Goal: Task Accomplishment & Management: Use online tool/utility

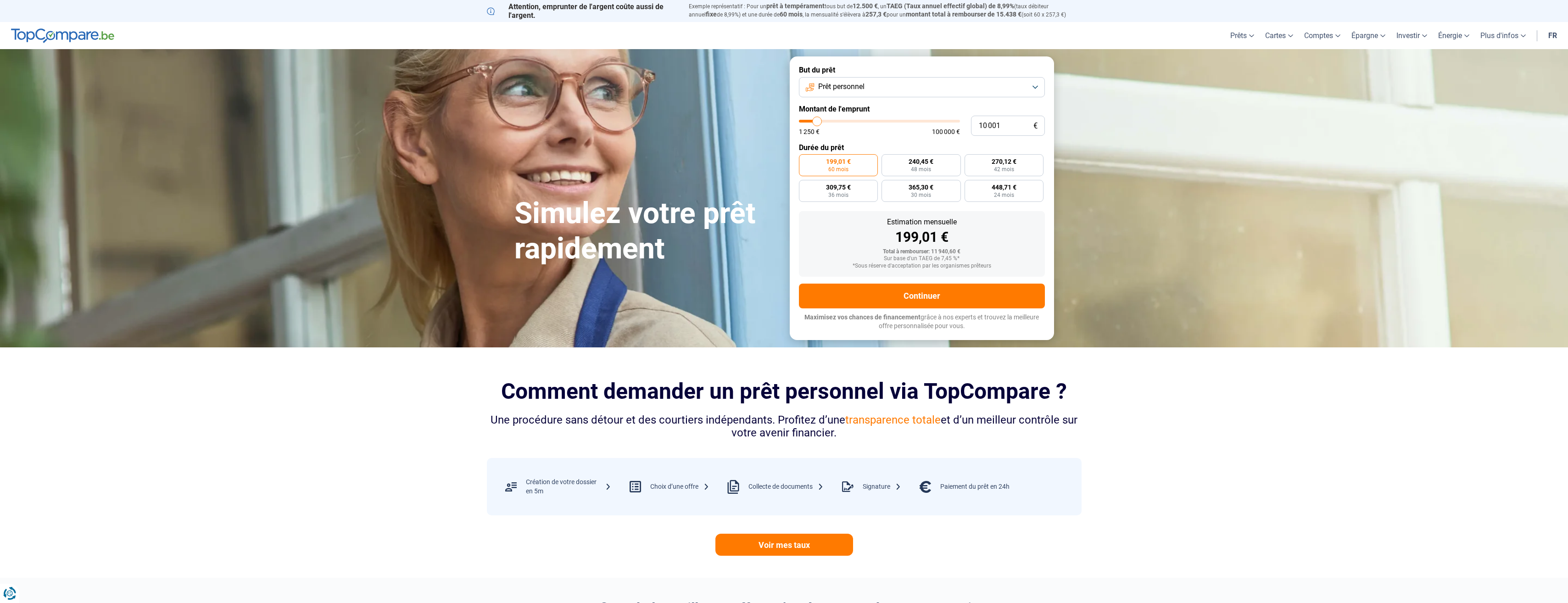
click at [892, 86] on button "Prêt personnel" at bounding box center [922, 87] width 246 height 20
click at [847, 144] on span "Prêt voiture" at bounding box center [836, 147] width 37 height 10
drag, startPoint x: 1007, startPoint y: 130, endPoint x: 911, endPoint y: 118, distance: 96.7
click at [911, 118] on div "10 001 € 1 250 € 100 000 €" at bounding box center [922, 125] width 246 height 20
type input "10000"
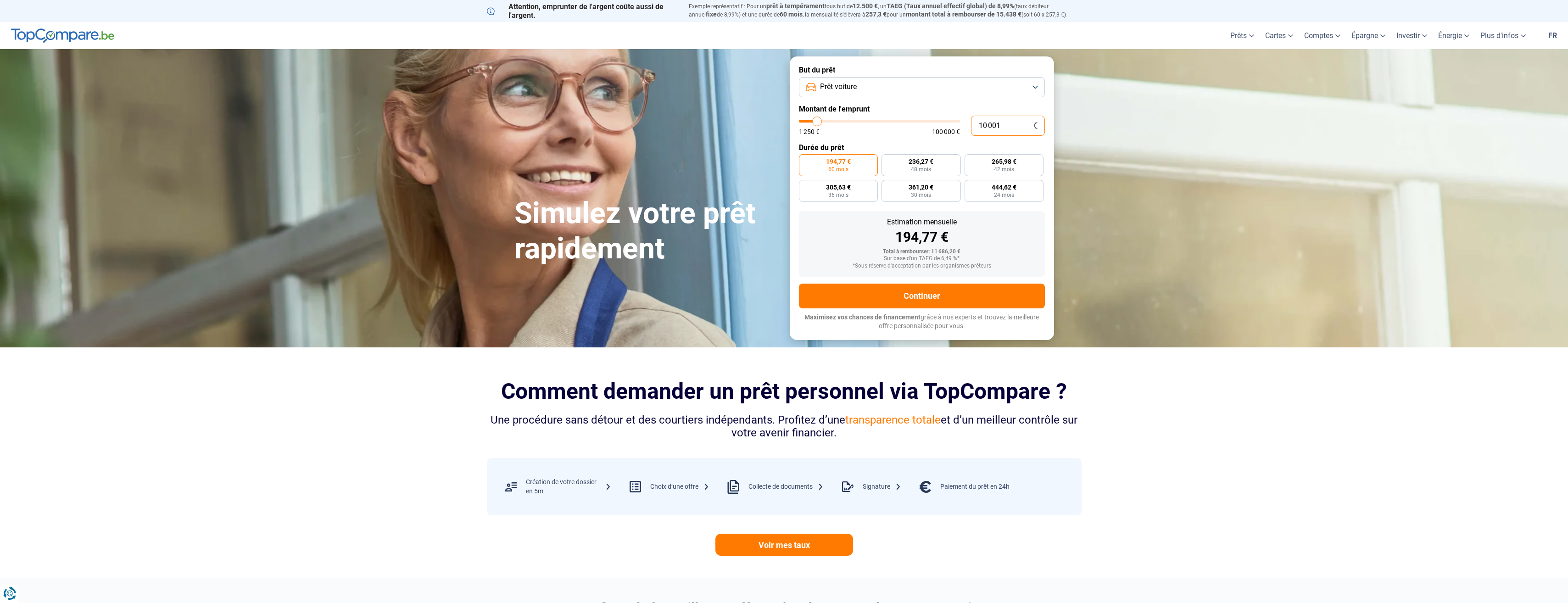
radio input "true"
type input "1"
type input "1250"
type input "14"
type input "1250"
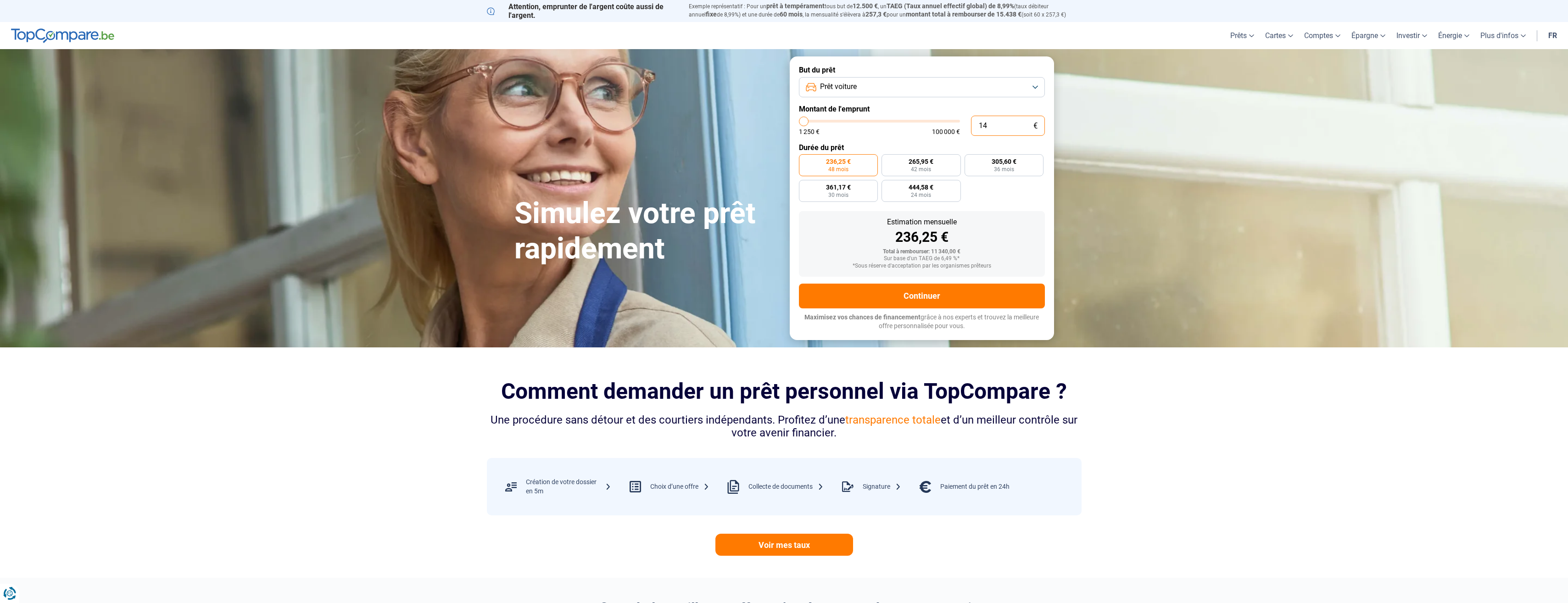
type input "140"
type input "1250"
type input "1 400"
type input "1500"
type input "14 000"
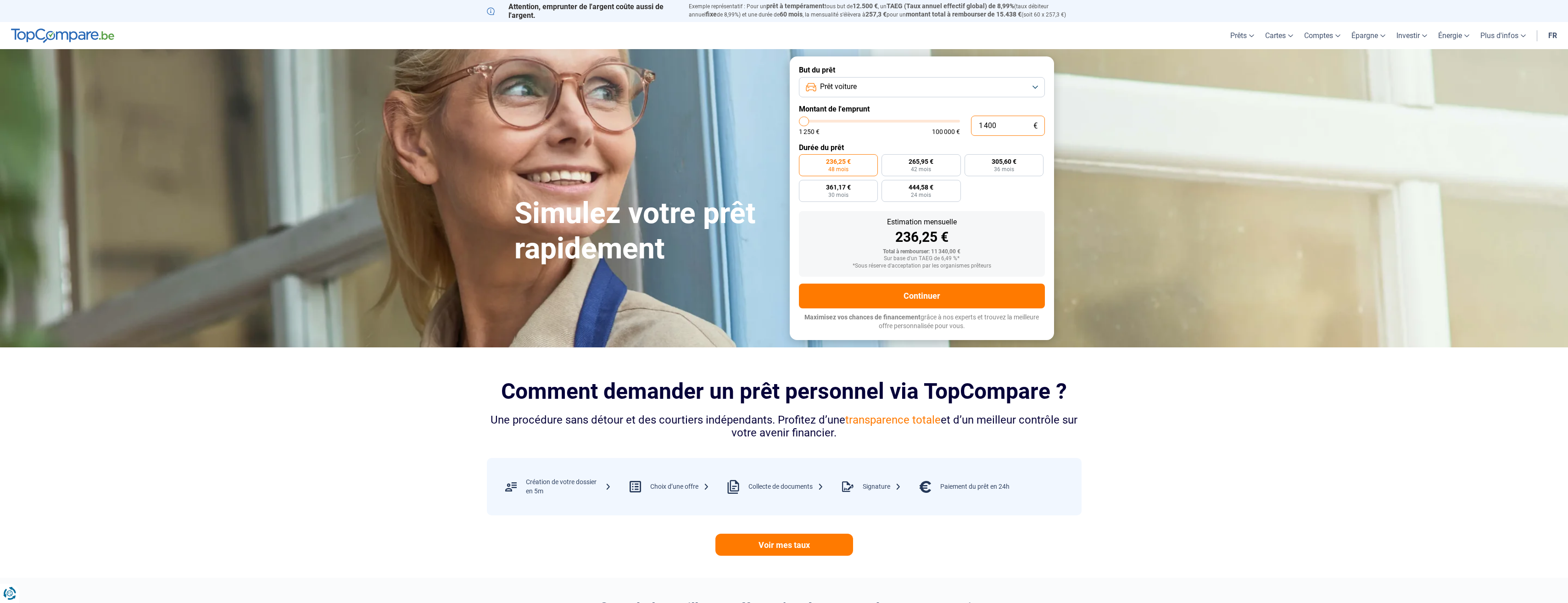
type input "14000"
radio input "false"
type input "14 000"
click at [930, 159] on span "330,75 €" at bounding box center [921, 161] width 25 height 7
click at [887, 159] on input "330,75 € 48 mois" at bounding box center [884, 157] width 6 height 6
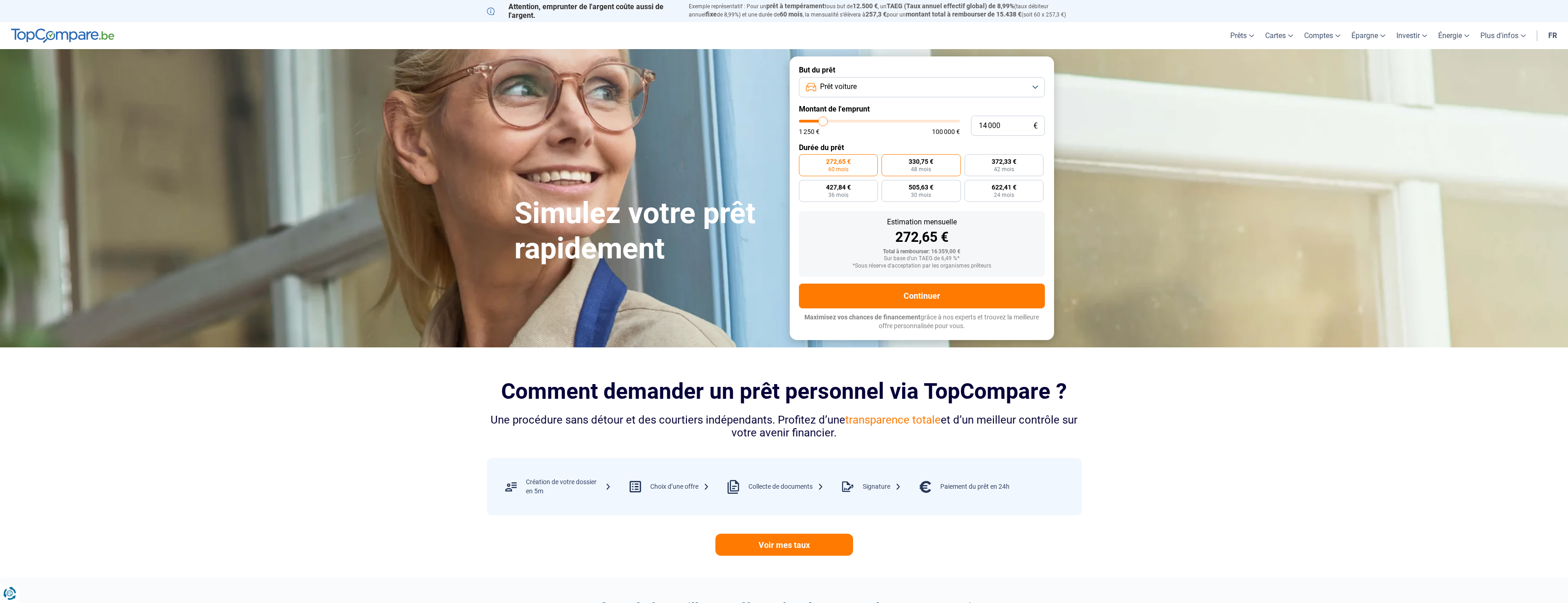
radio input "true"
click at [964, 82] on button "Prêt voiture" at bounding box center [922, 87] width 246 height 20
click at [913, 109] on li "Prêt personnel" at bounding box center [922, 110] width 236 height 19
click at [934, 91] on button "Prêt personnel" at bounding box center [922, 87] width 246 height 20
click at [871, 130] on span "Regroupement de crédits" at bounding box center [856, 128] width 80 height 10
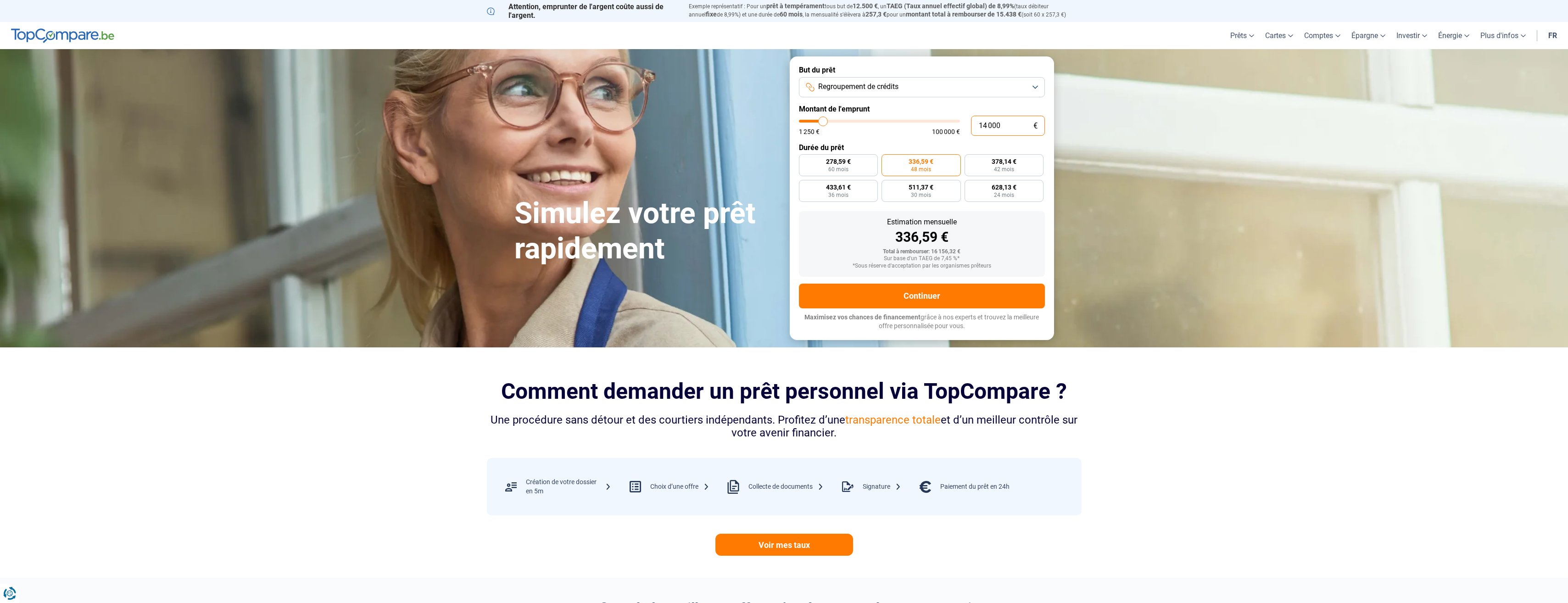
drag, startPoint x: 1010, startPoint y: 126, endPoint x: 1049, endPoint y: 156, distance: 49.2
click at [953, 107] on form "But du prêt Regroupement de crédits Montant de l'emprunt 14 000 € 1 250 € 100 0…" at bounding box center [922, 198] width 264 height 283
type input "3"
type input "1250"
type input "35"
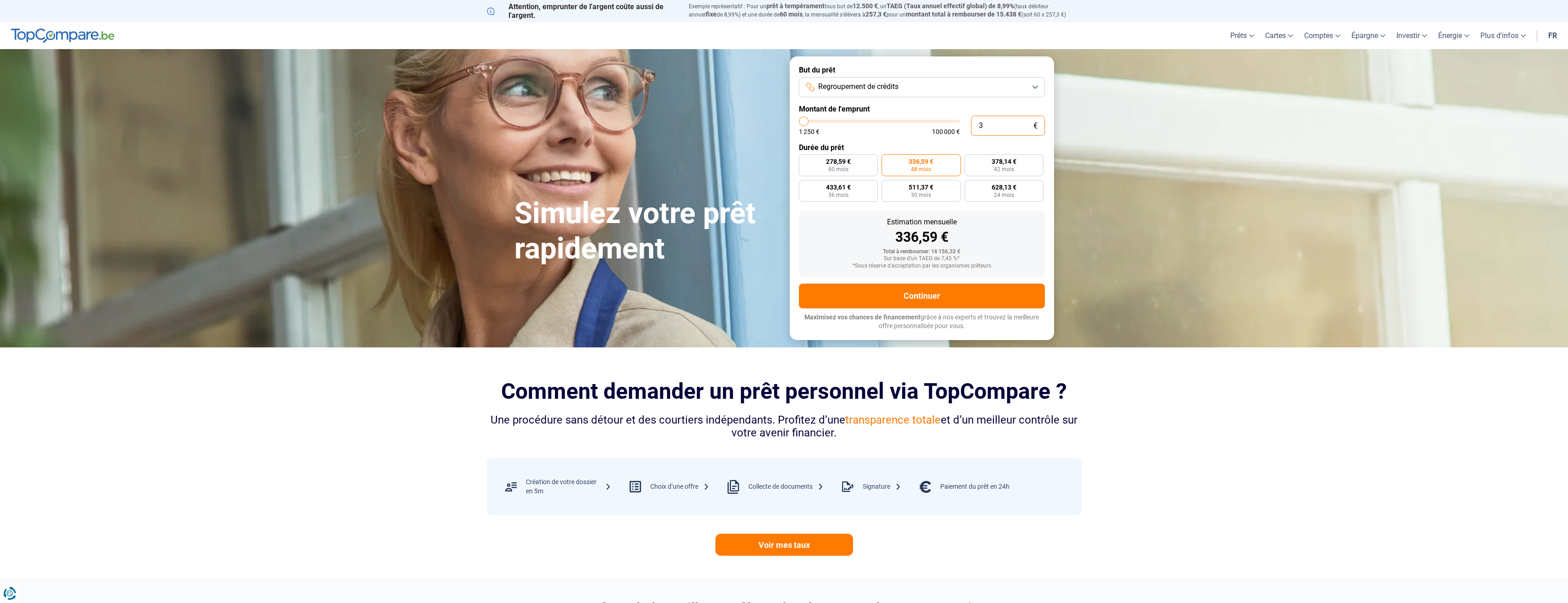
type input "1250"
type input "350"
type input "1250"
type input "3 500"
type input "3500"
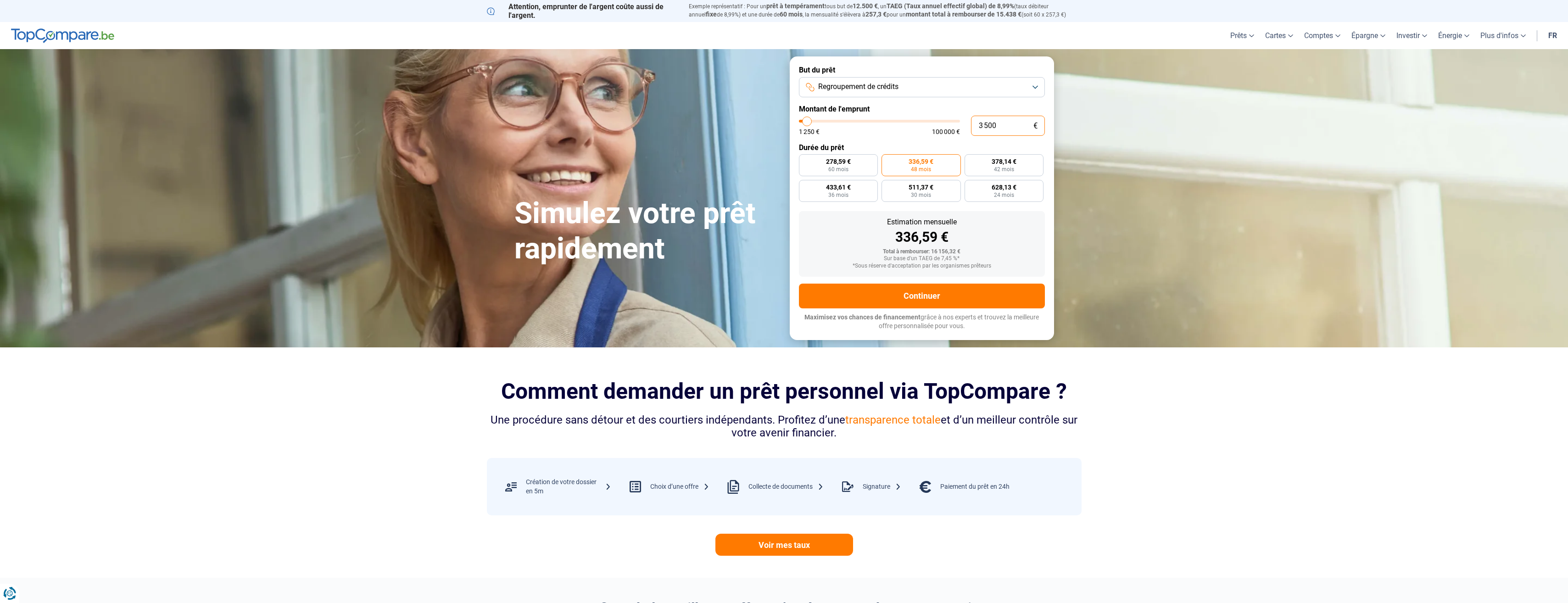
type input "35 000"
type input "35000"
radio input "false"
drag, startPoint x: 1012, startPoint y: 122, endPoint x: 946, endPoint y: 117, distance: 66.2
click at [946, 117] on div "35 000 € 1 250 € 100 000 €" at bounding box center [922, 125] width 246 height 20
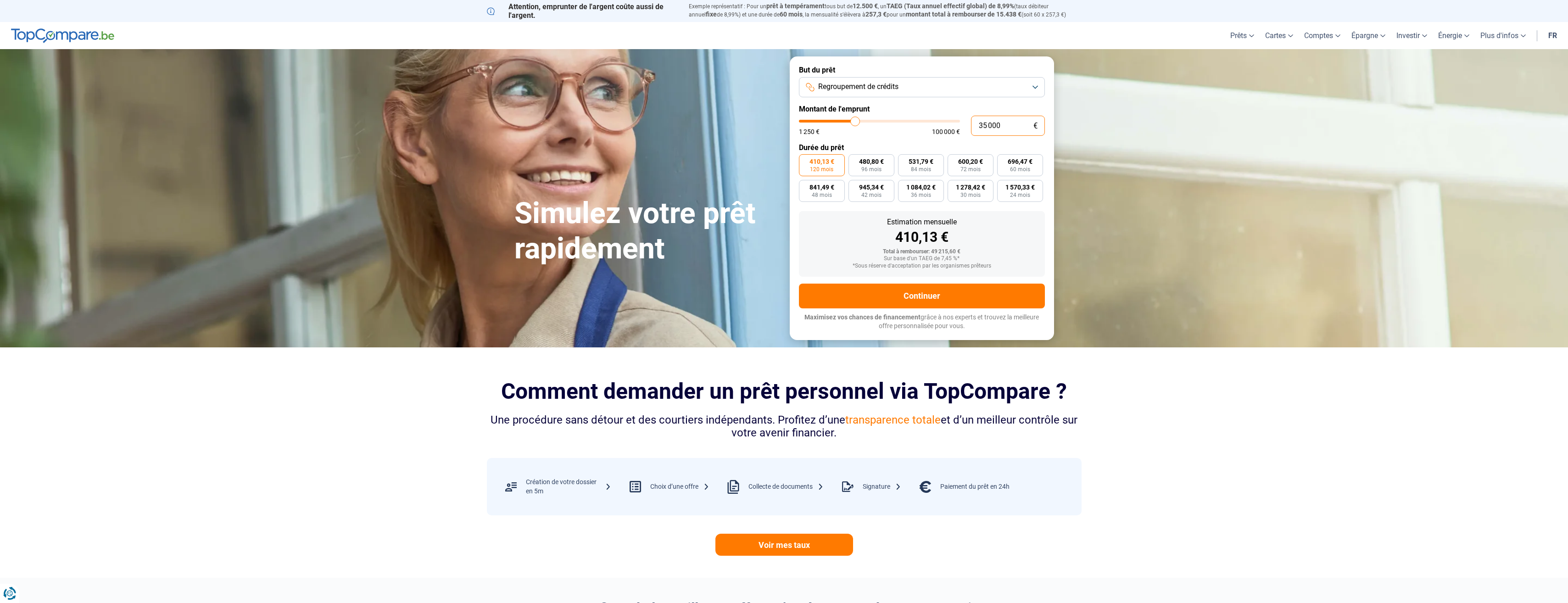
type input "1"
type input "1250"
type input "14"
type input "1250"
type input "140"
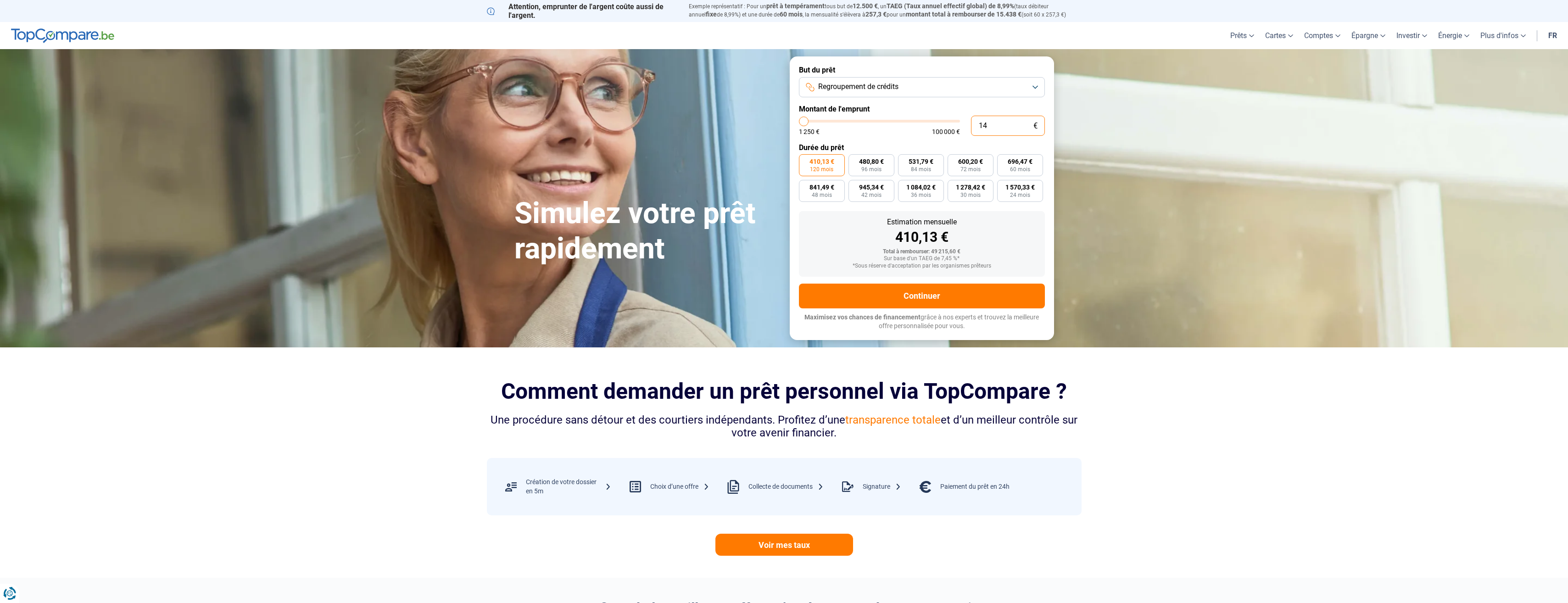
type input "1250"
type input "1 400"
type input "1500"
type input "14 000"
type input "14000"
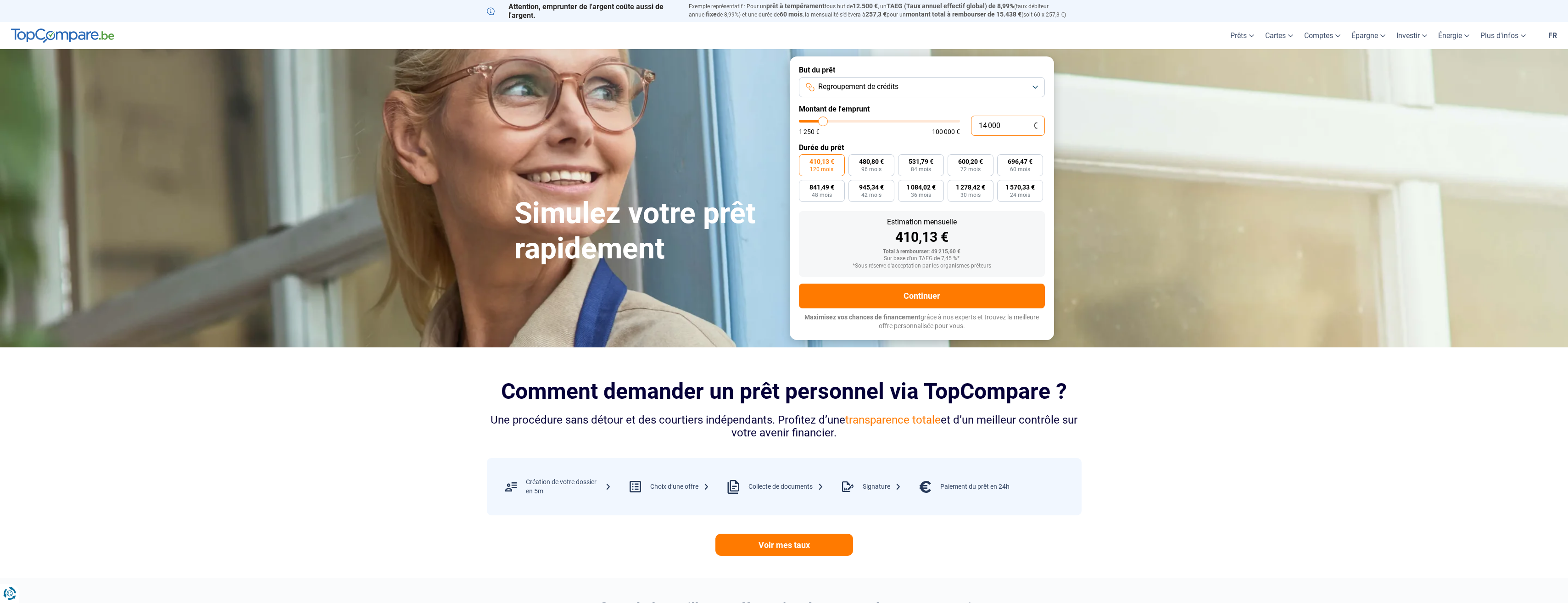
type input "1 400"
type input "1500"
type input "140"
type input "1250"
type input "14"
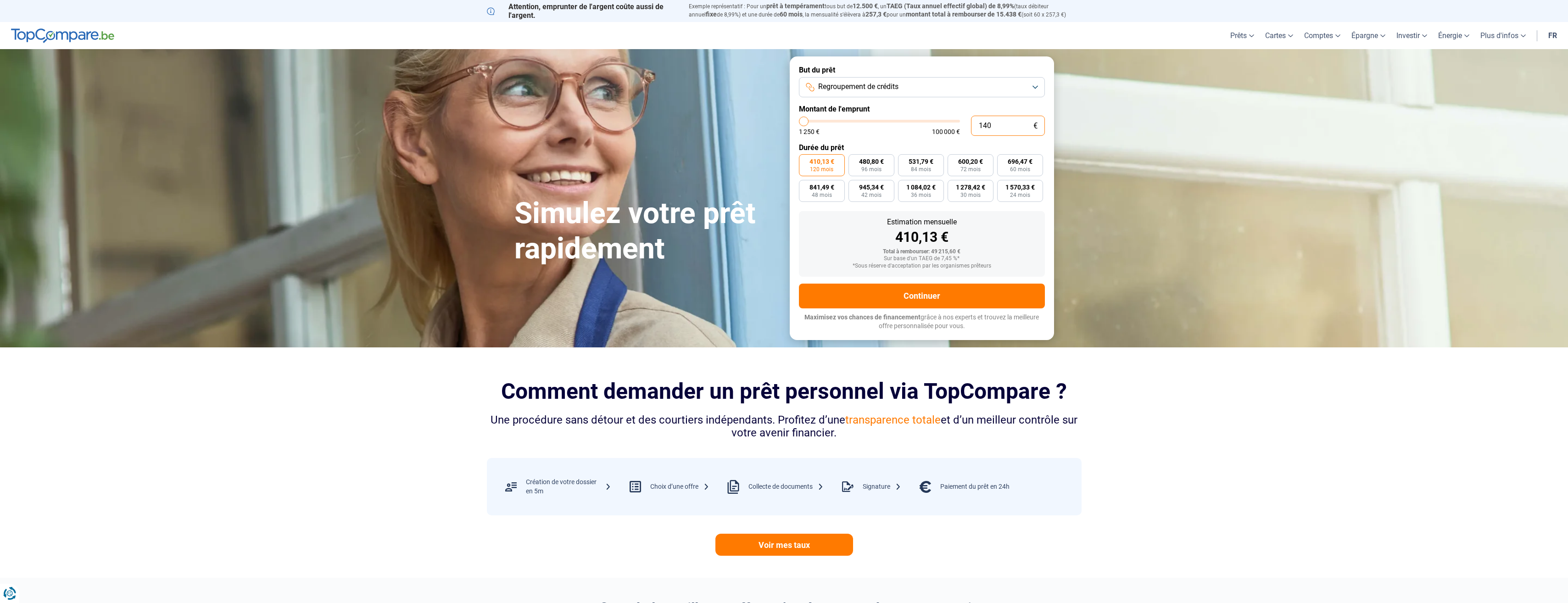
type input "1250"
type input "1"
type input "1250"
type input "15"
type input "1250"
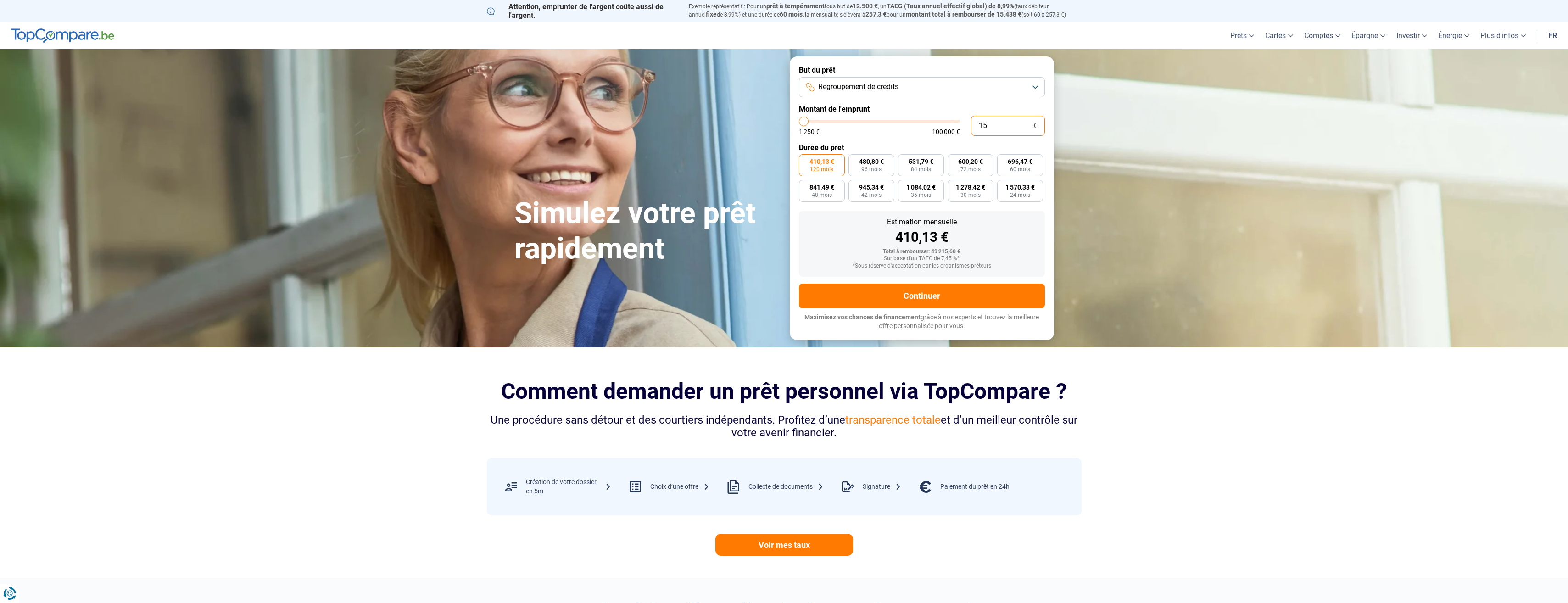
type input "150"
type input "1250"
type input "1 500"
type input "1500"
type input "15 000"
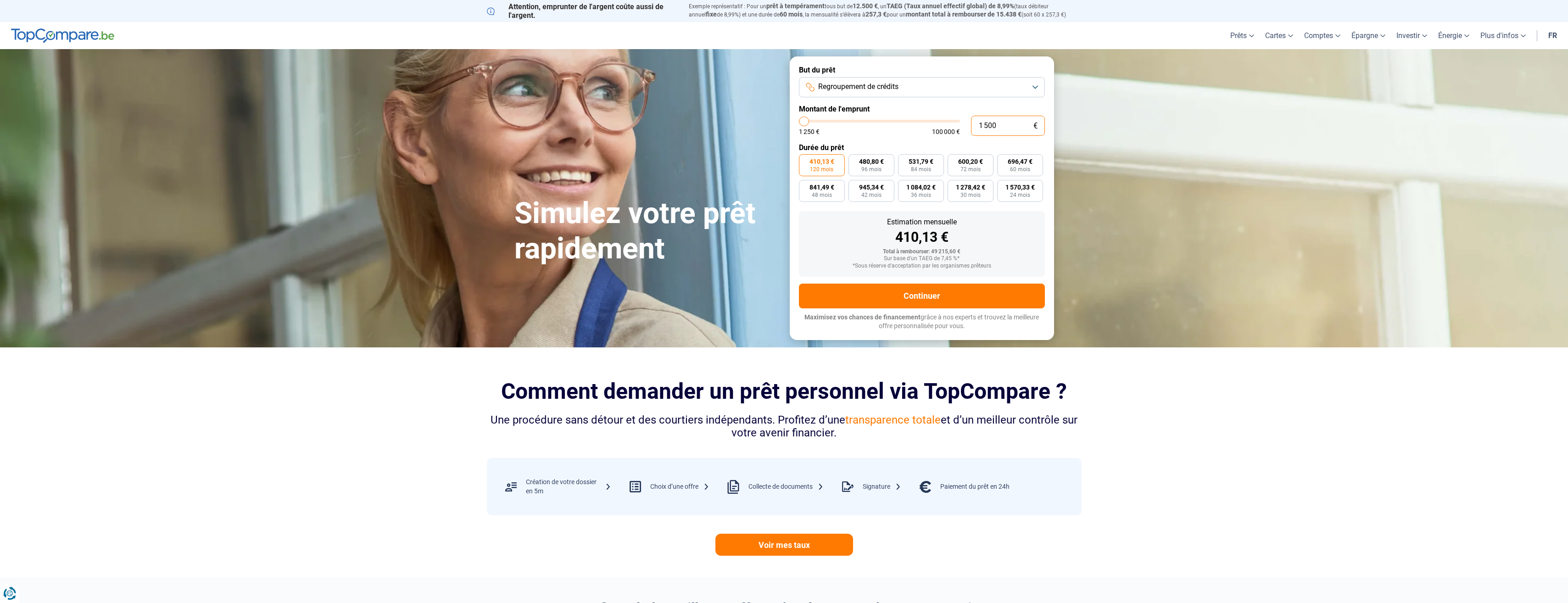
type input "15000"
radio input "true"
type input "15 000"
click at [928, 83] on button "Regroupement de crédits" at bounding box center [922, 87] width 246 height 20
click at [833, 150] on span "Prêt voiture" at bounding box center [836, 147] width 37 height 10
